Goal: Information Seeking & Learning: Learn about a topic

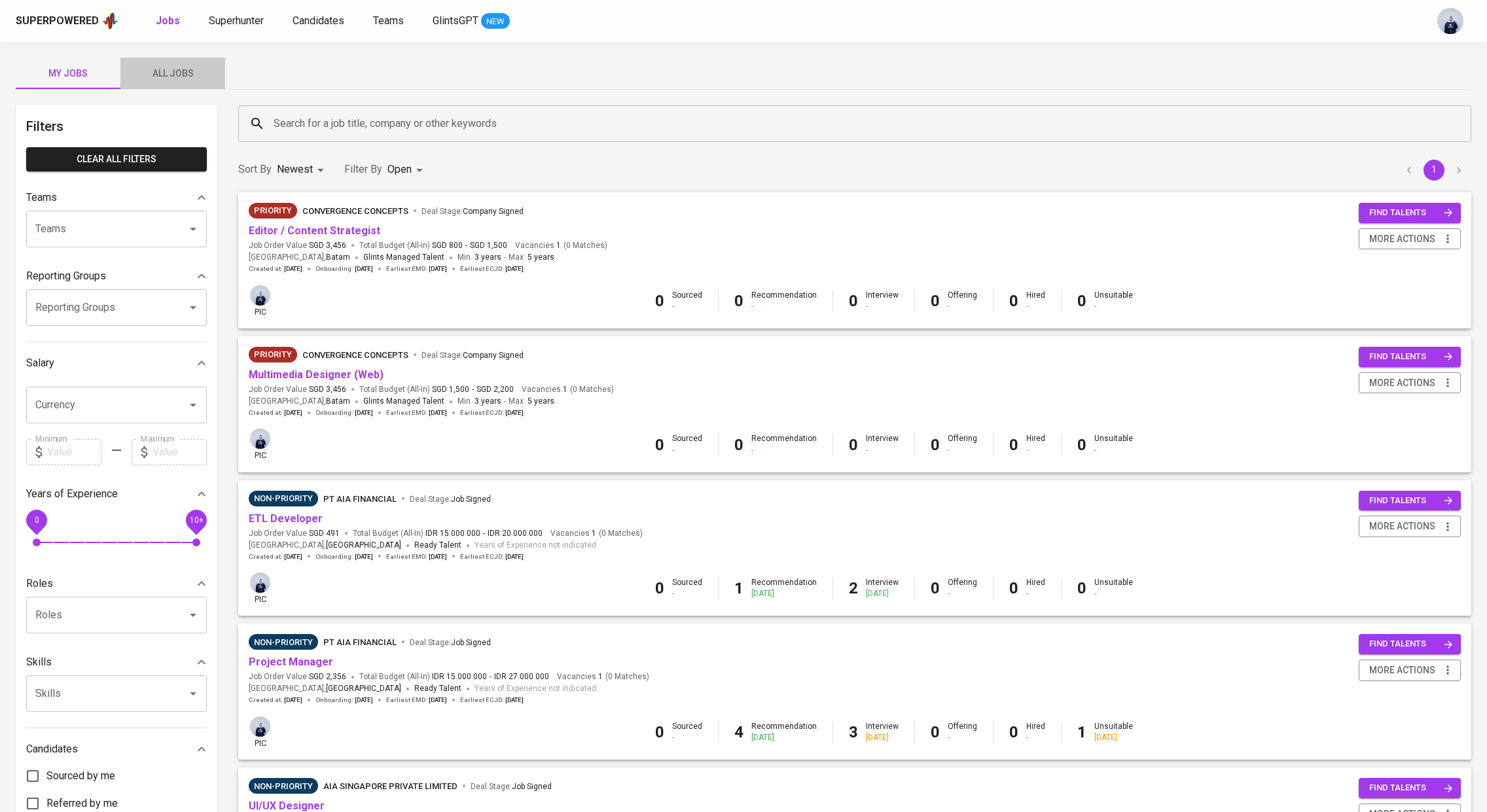
click at [180, 73] on span "All Jobs" at bounding box center [172, 74] width 89 height 16
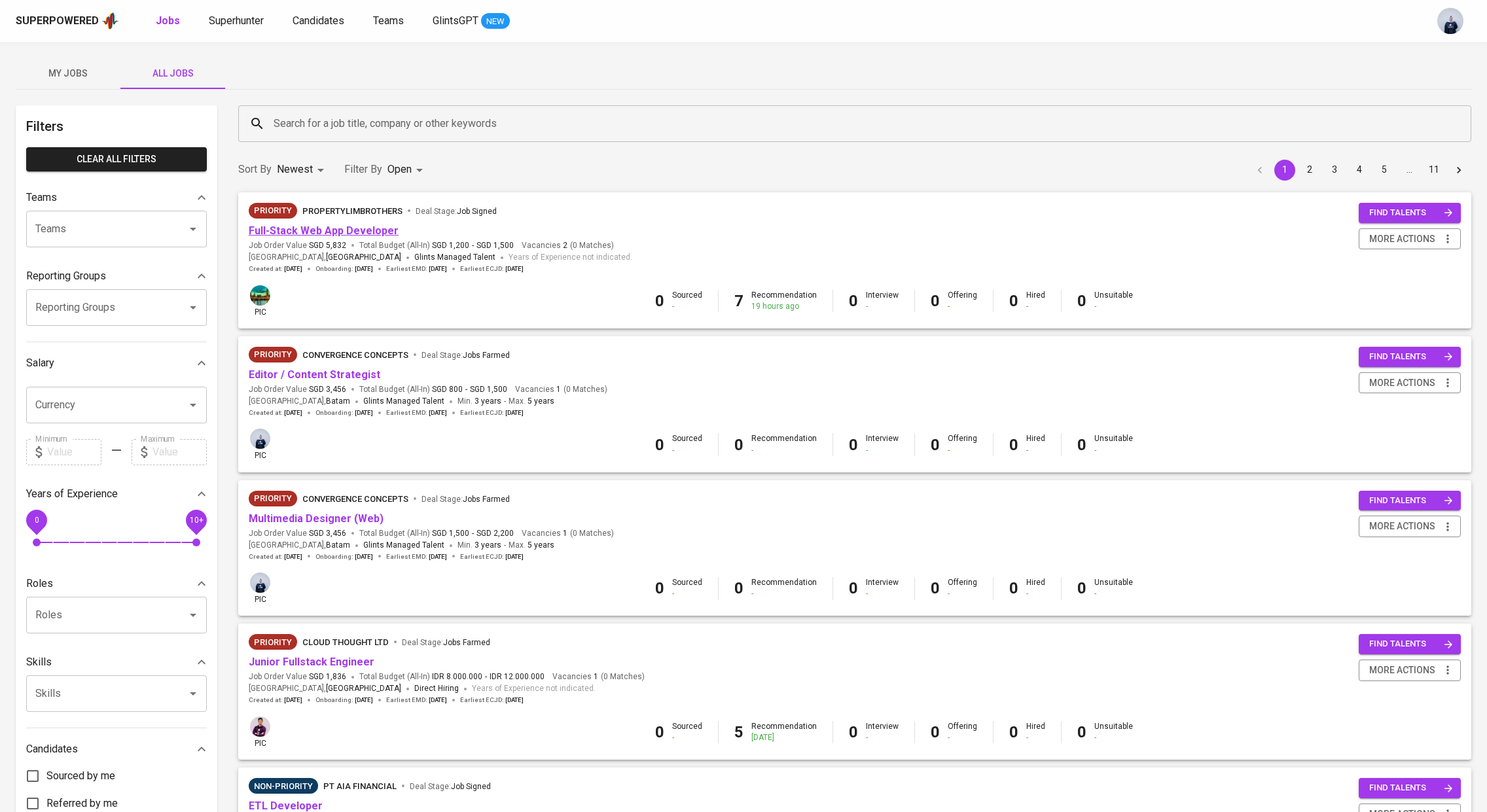
click at [334, 228] on link "Full-Stack Web App Developer" at bounding box center [324, 230] width 150 height 12
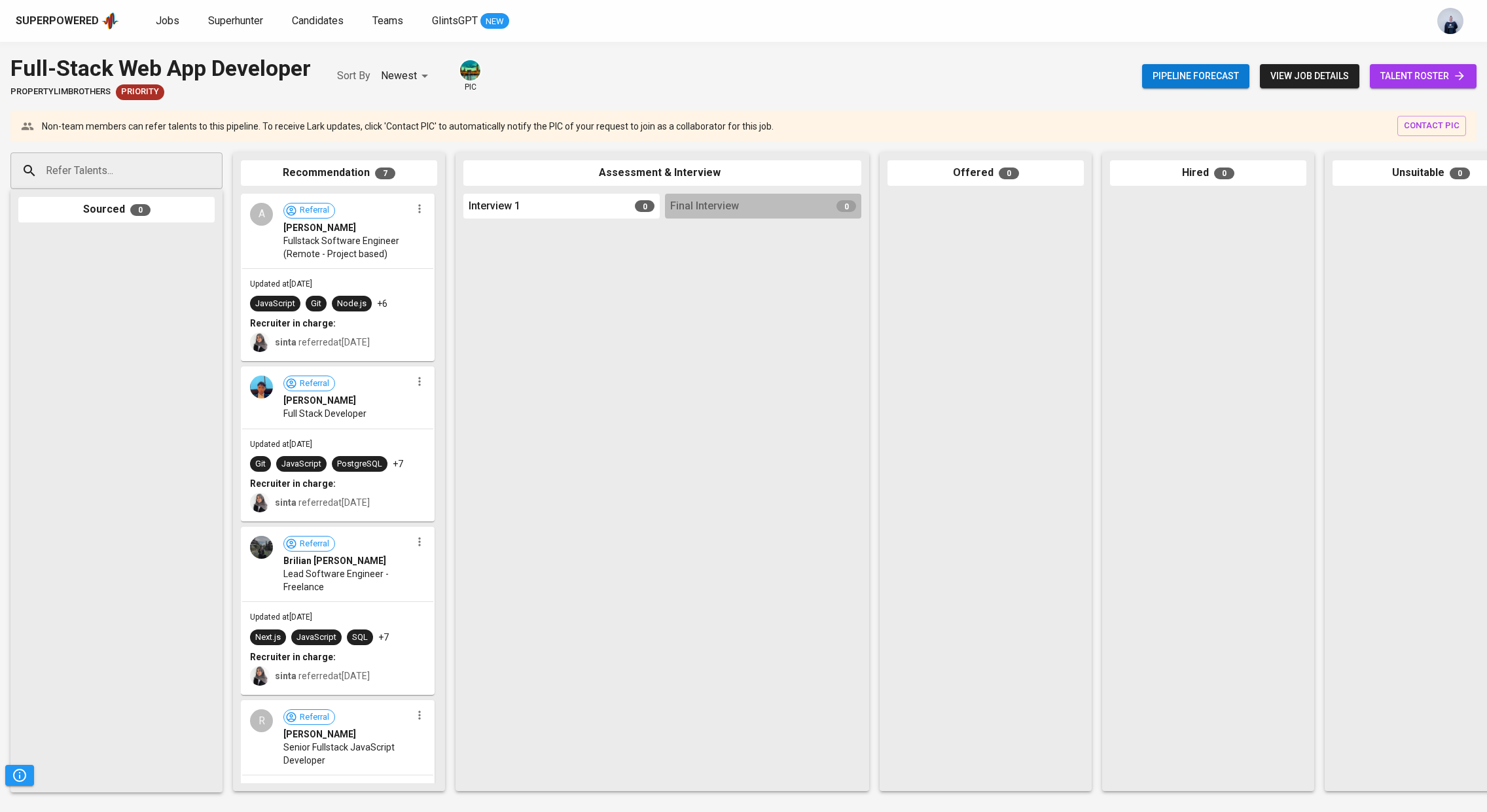
click at [545, 213] on div "Interview 1 0" at bounding box center [562, 206] width 196 height 25
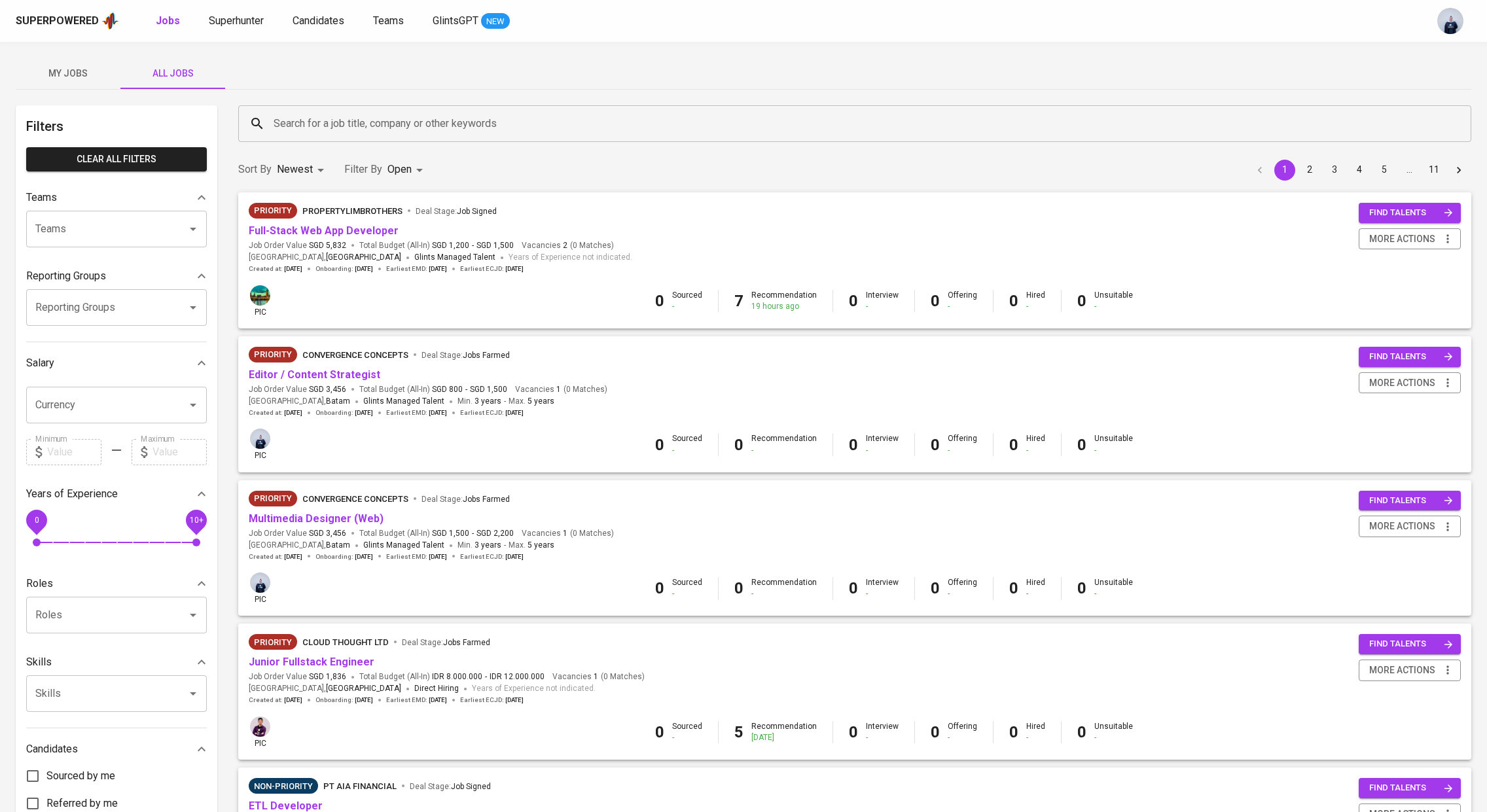
click at [65, 62] on button "My Jobs" at bounding box center [68, 73] width 105 height 31
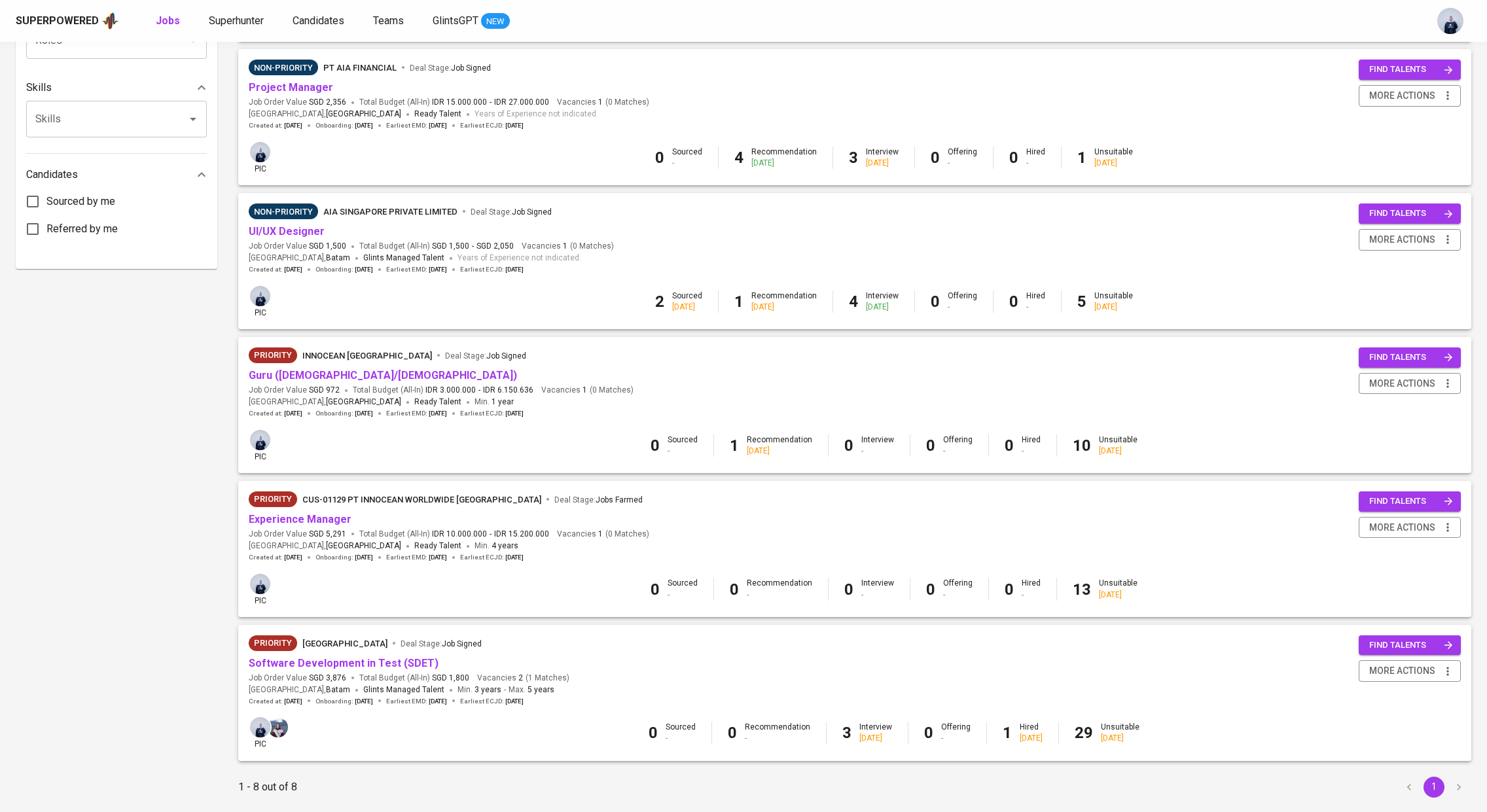
scroll to position [614, 0]
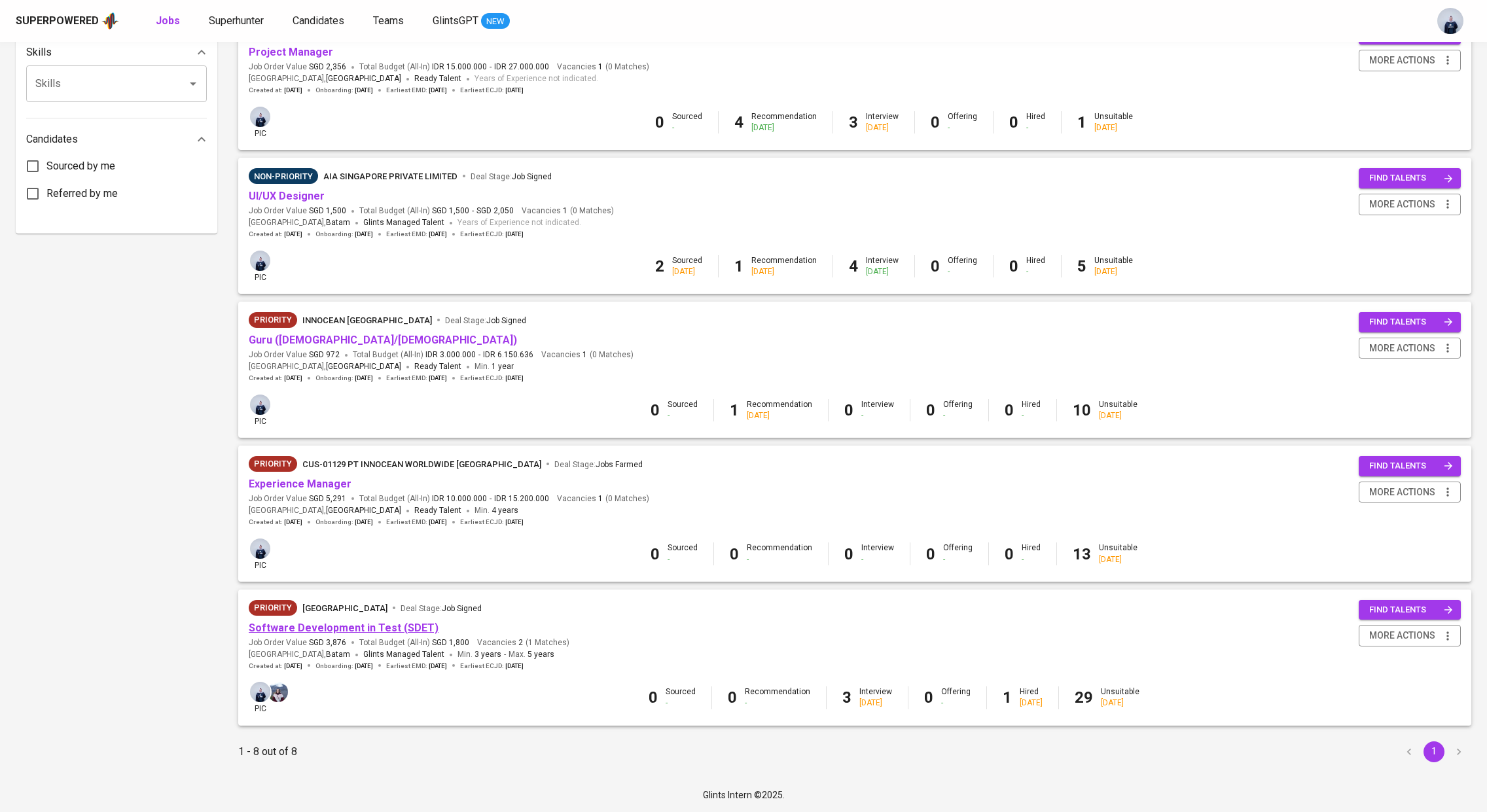
click at [359, 631] on link "Software Development in Test (SDET)" at bounding box center [344, 628] width 190 height 12
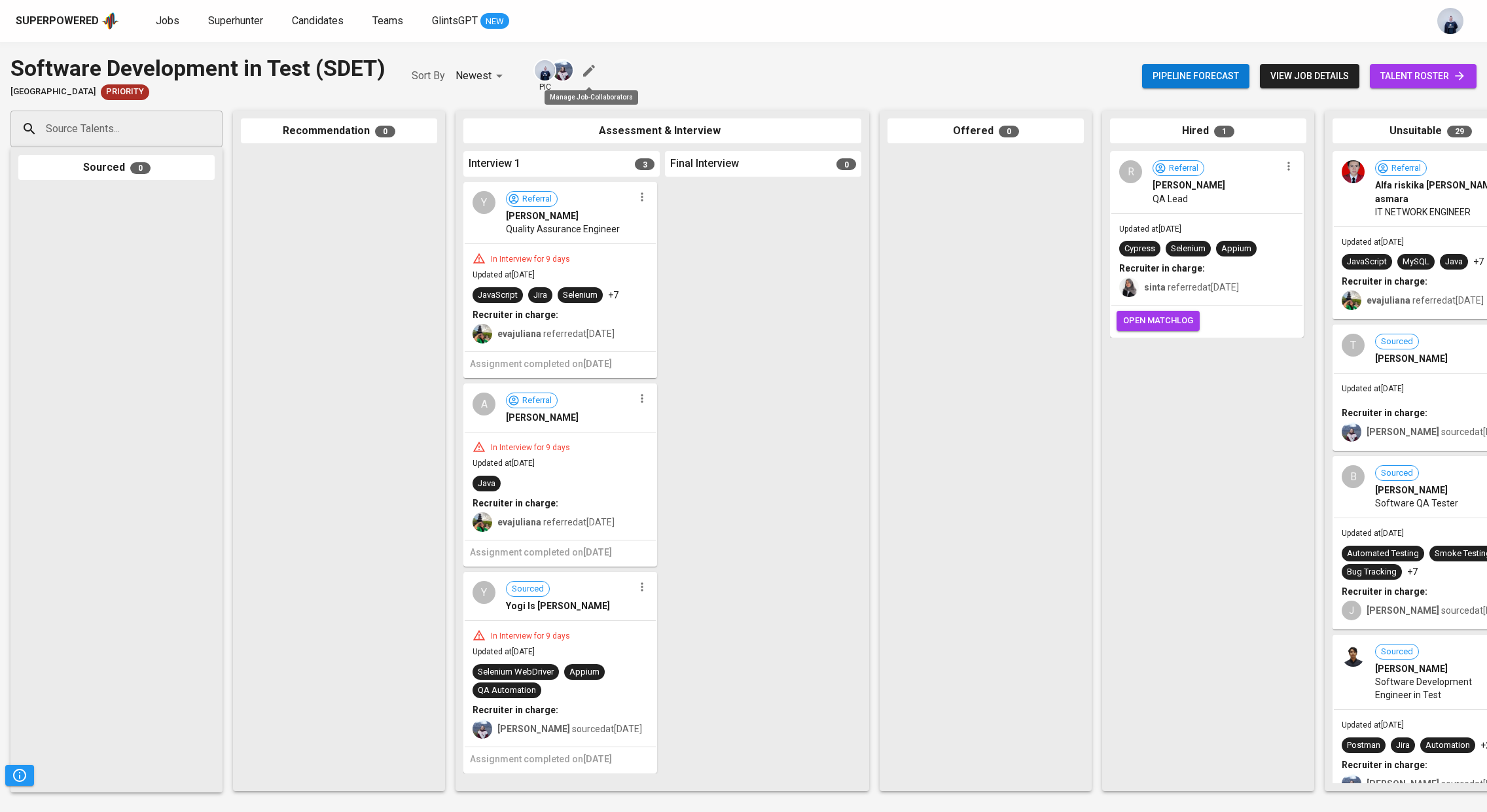
click at [589, 67] on icon "button" at bounding box center [588, 70] width 16 height 16
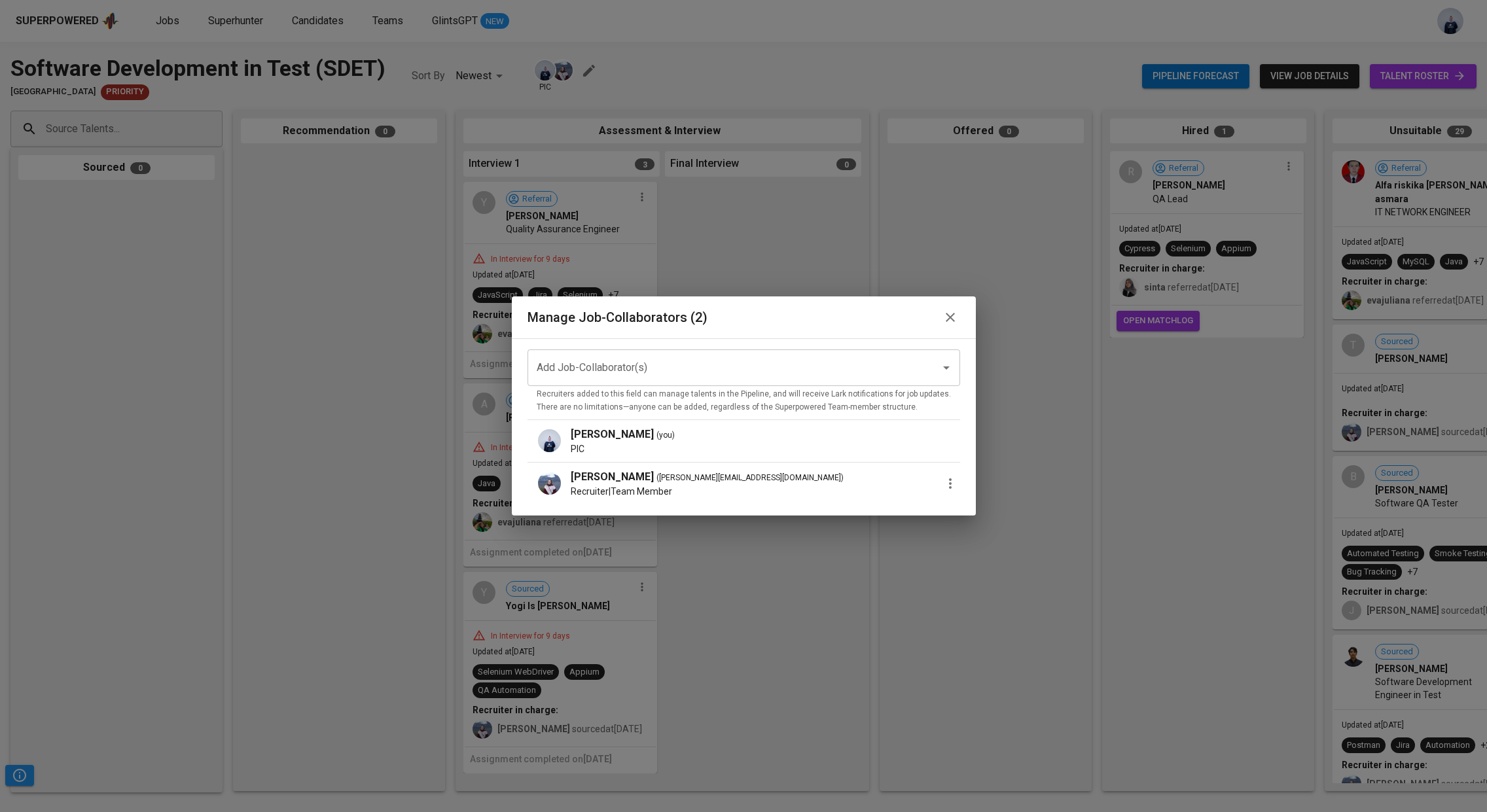
click at [942, 325] on icon "button" at bounding box center [950, 317] width 16 height 16
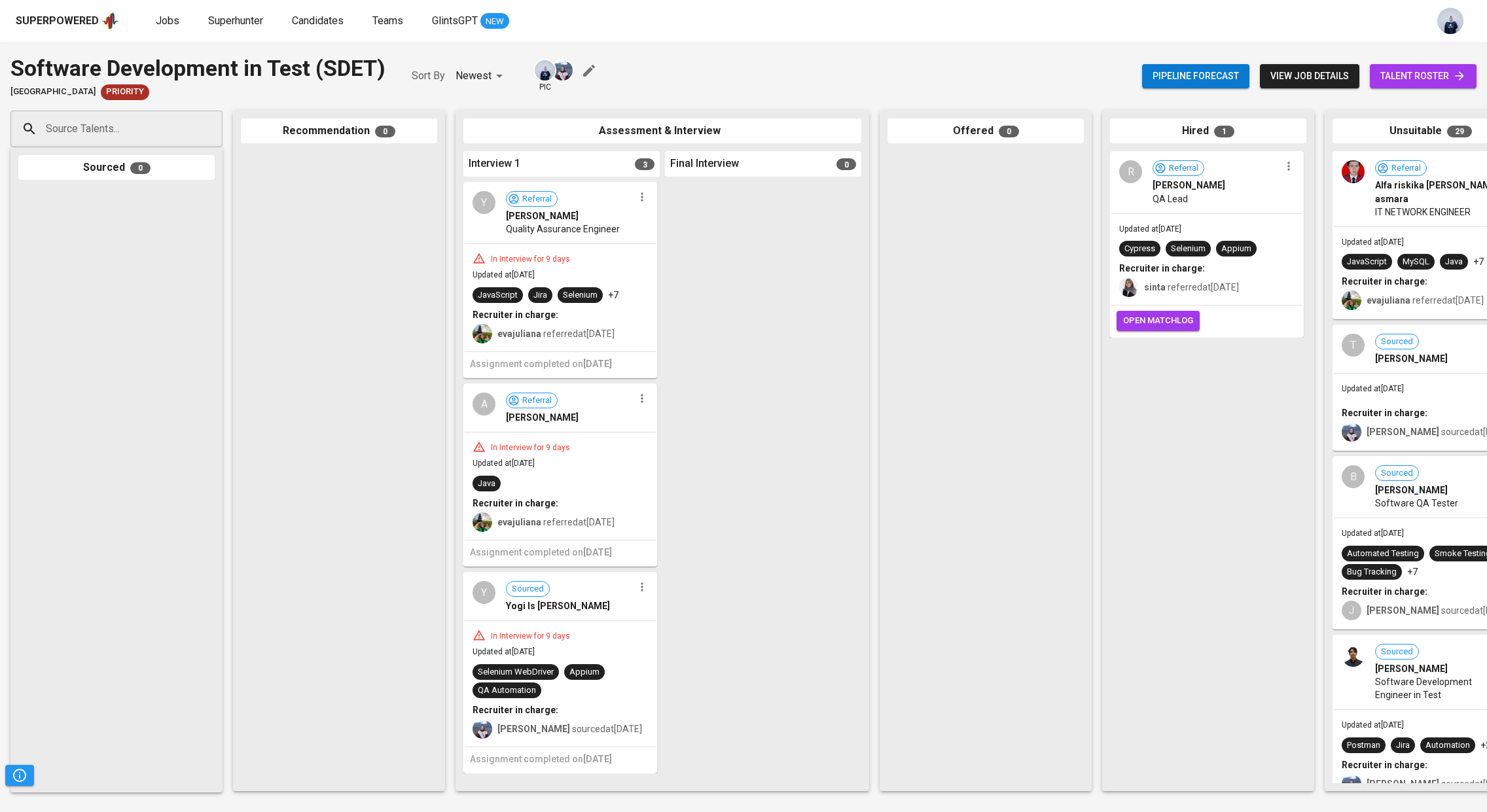
click at [1295, 83] on span "view job details" at bounding box center [1309, 76] width 78 height 16
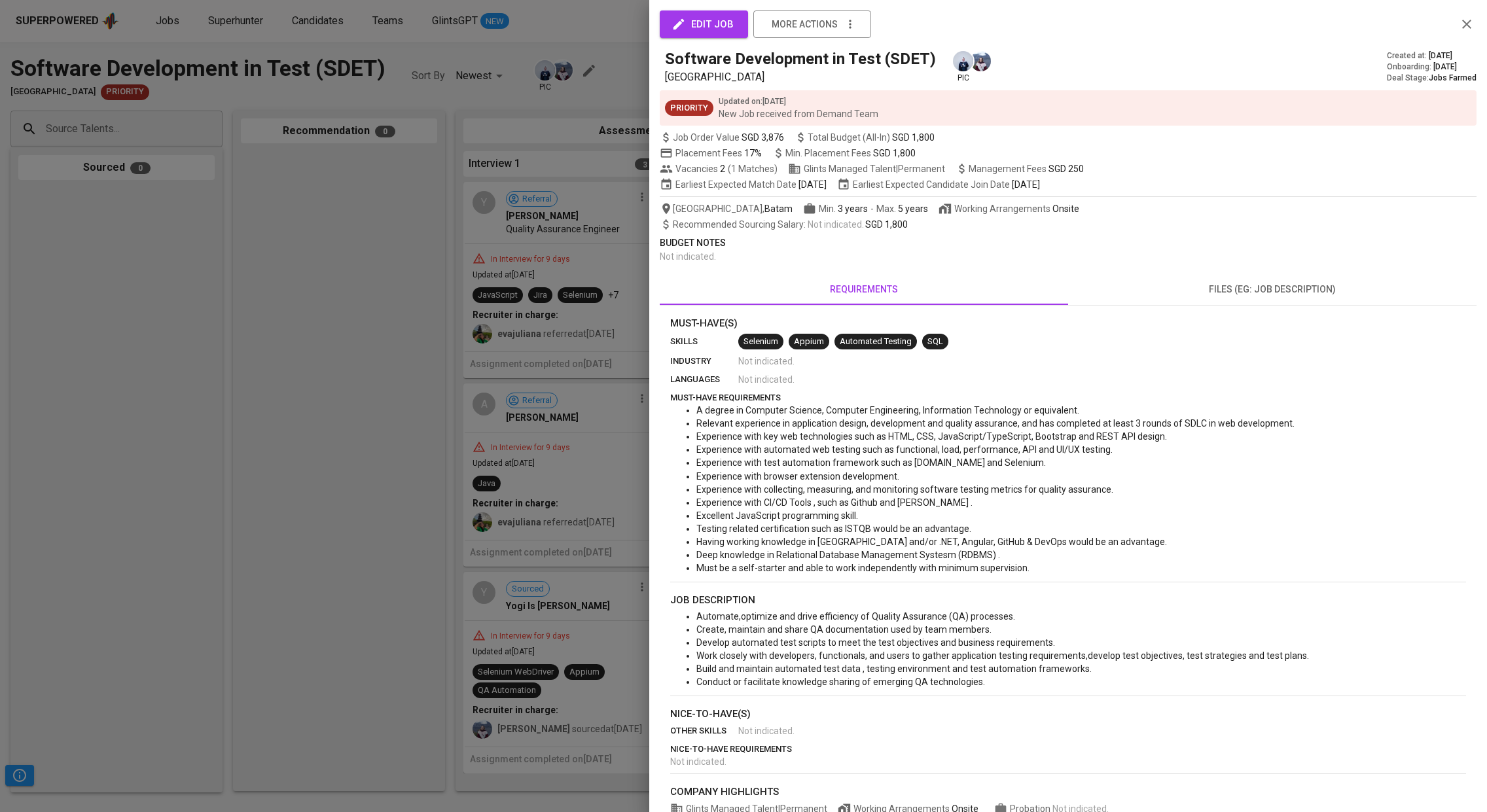
click at [264, 288] on div at bounding box center [743, 406] width 1487 height 812
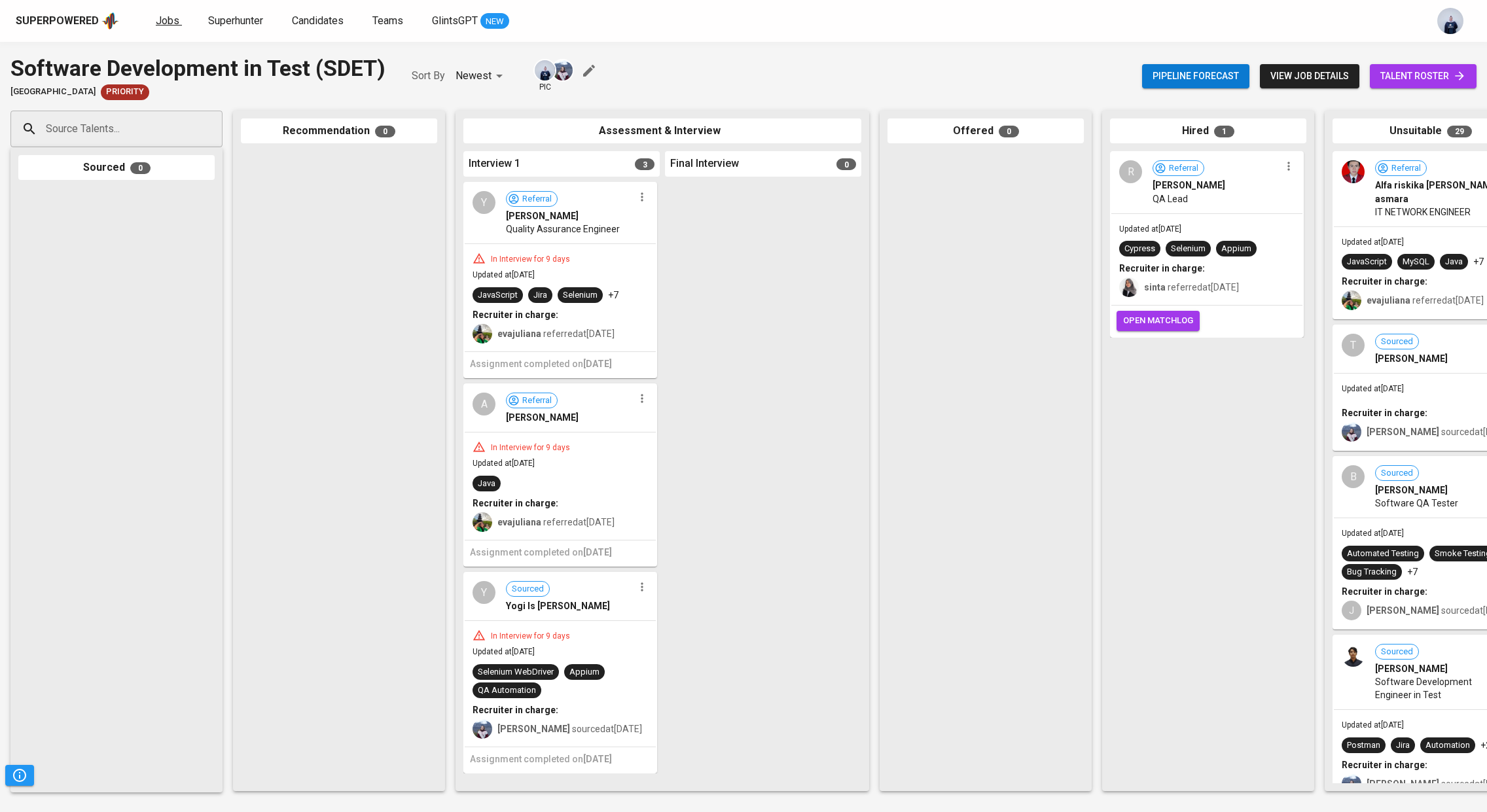
click at [168, 16] on span "Jobs" at bounding box center [167, 20] width 24 height 12
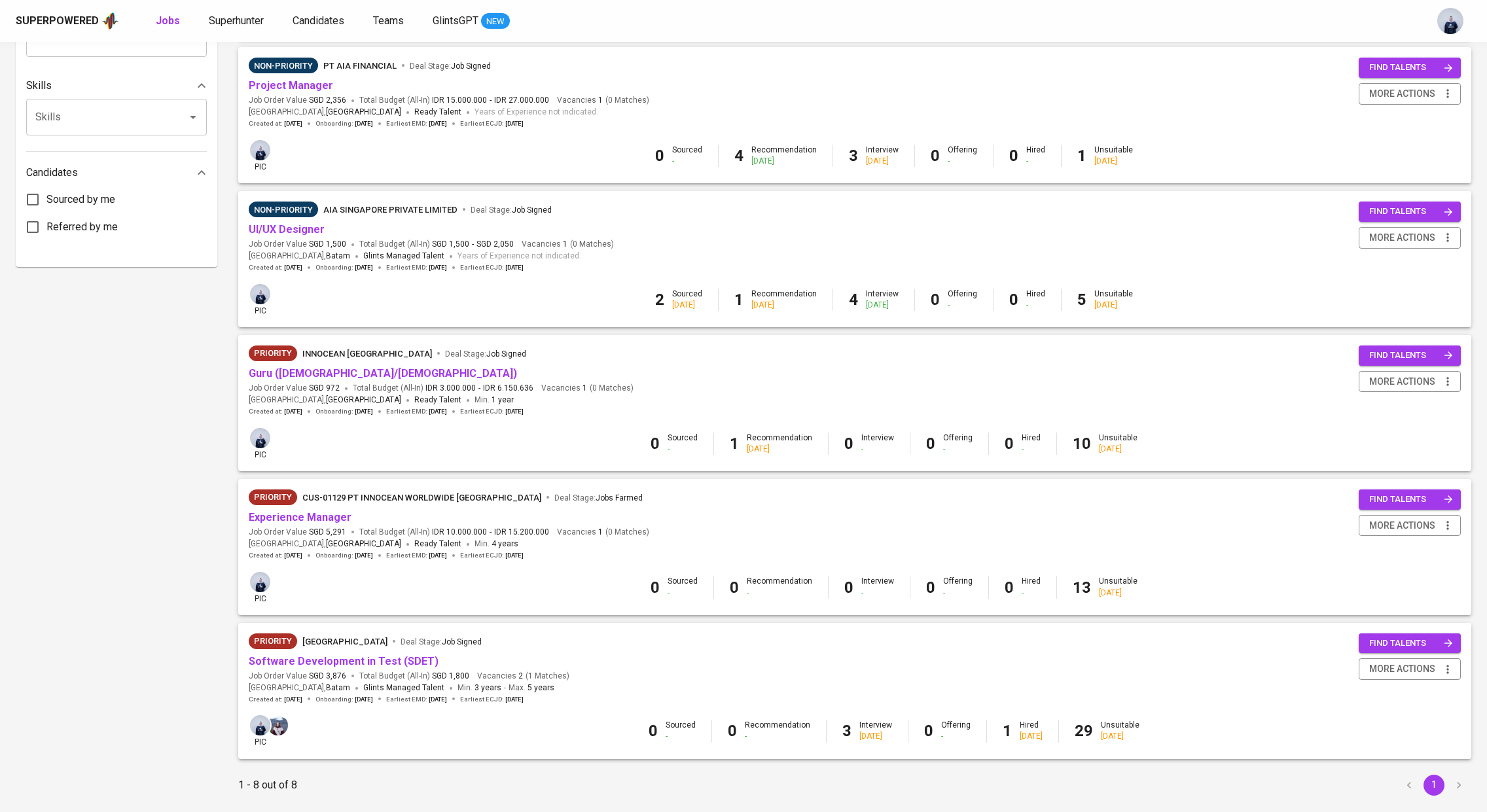
scroll to position [614, 0]
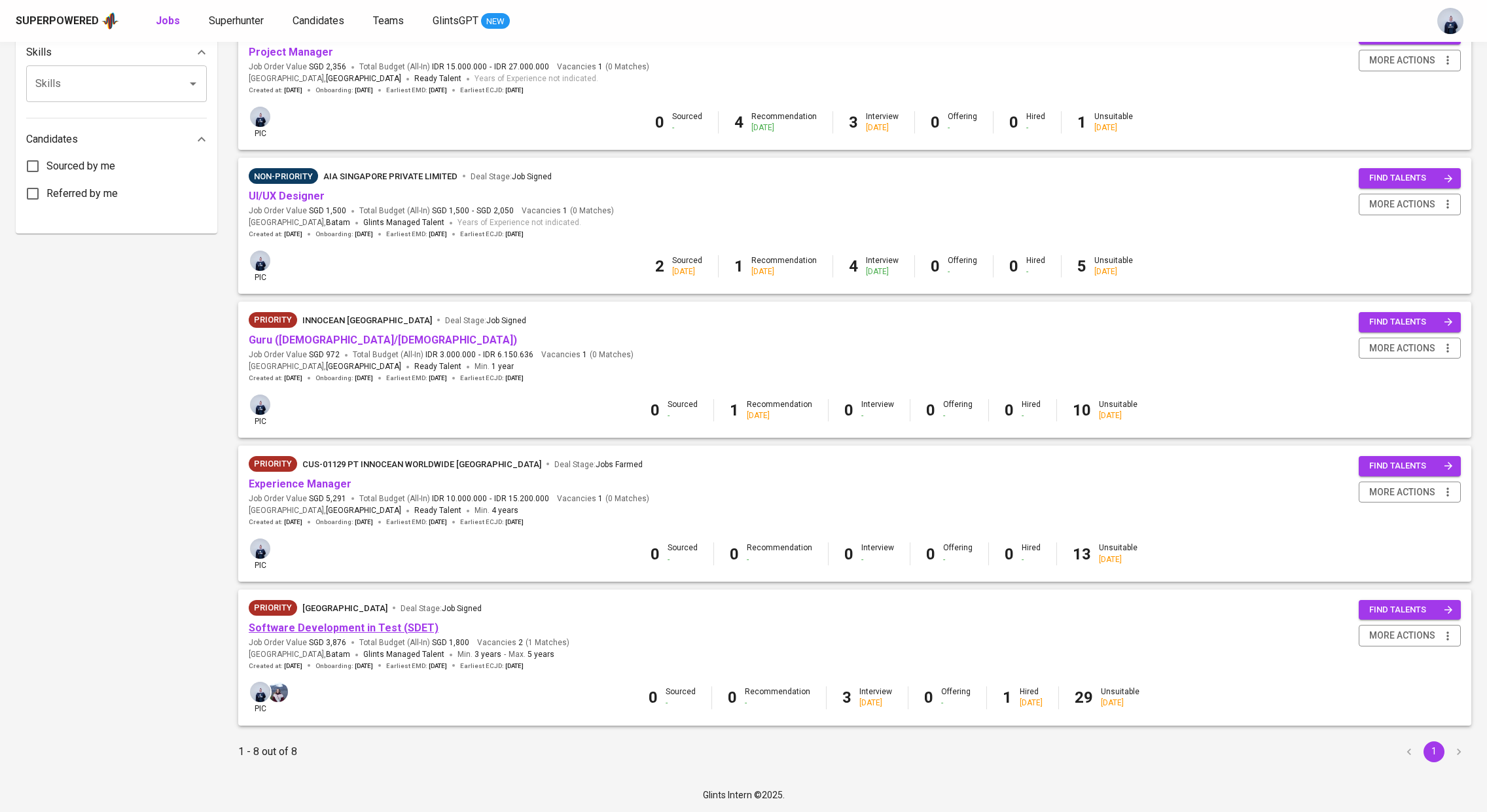
click at [336, 622] on link "Software Development in Test (SDET)" at bounding box center [344, 628] width 190 height 12
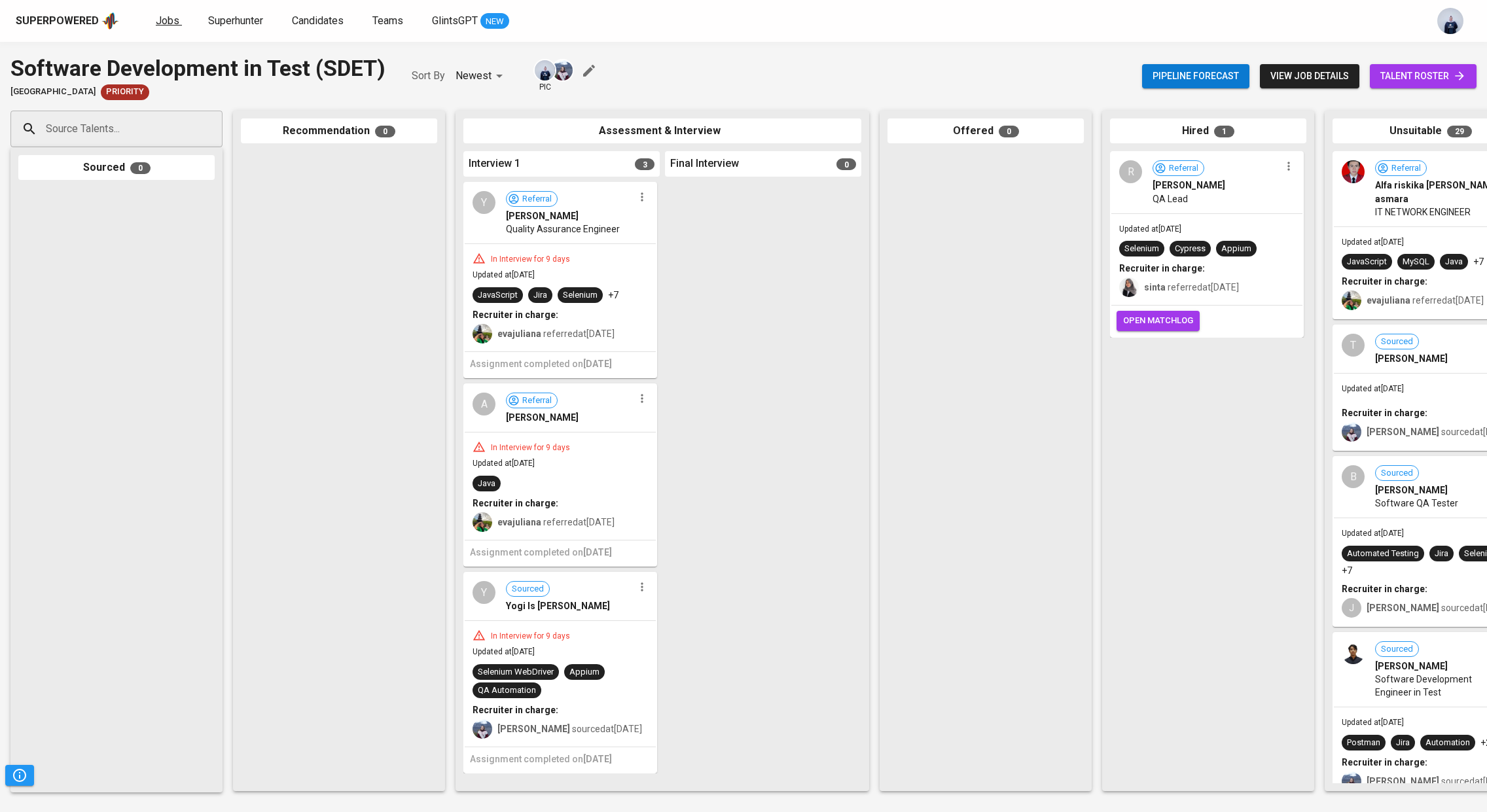
click at [157, 18] on span "Jobs" at bounding box center [167, 20] width 24 height 12
